Goal: Transaction & Acquisition: Purchase product/service

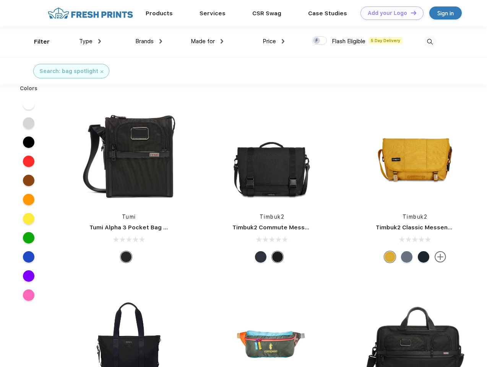
click at [389, 13] on link "Add your Logo Design Tool" at bounding box center [391, 12] width 63 height 13
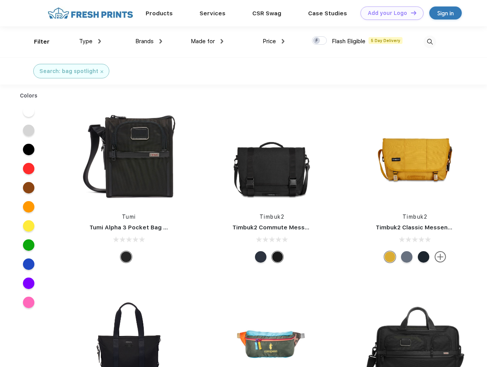
click at [0, 0] on div "Design Tool" at bounding box center [0, 0] width 0 height 0
click at [410, 13] on link "Add your Logo Design Tool" at bounding box center [391, 12] width 63 height 13
click at [37, 42] on div "Filter" at bounding box center [42, 41] width 16 height 9
click at [90, 41] on span "Type" at bounding box center [85, 41] width 13 height 7
click at [149, 41] on span "Brands" at bounding box center [144, 41] width 18 height 7
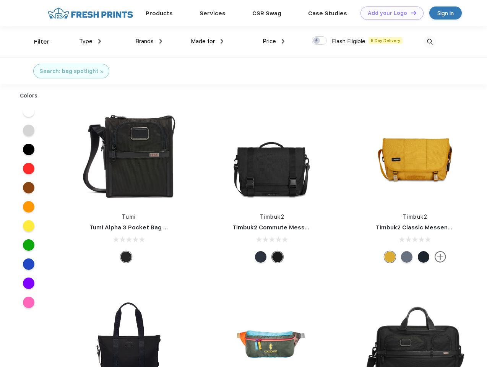
click at [207, 41] on span "Made for" at bounding box center [203, 41] width 24 height 7
click at [274, 41] on span "Price" at bounding box center [269, 41] width 13 height 7
click at [320, 41] on div at bounding box center [319, 40] width 15 height 8
click at [317, 41] on input "checkbox" at bounding box center [314, 38] width 5 height 5
click at [430, 42] on img at bounding box center [429, 42] width 13 height 13
